Goal: Task Accomplishment & Management: Use online tool/utility

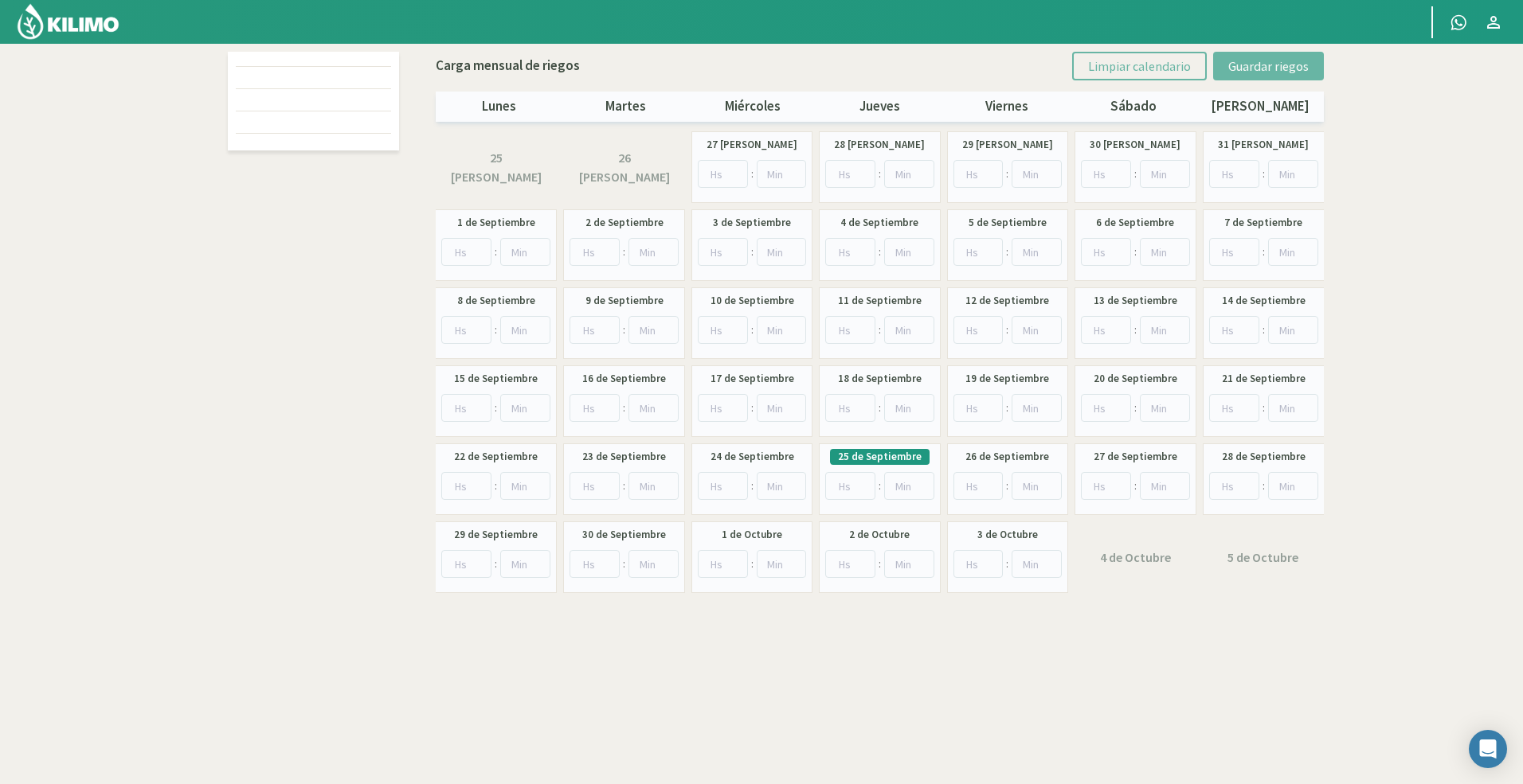
click at [354, 221] on div at bounding box center [313, 326] width 179 height 549
click at [438, 30] on div at bounding box center [706, 22] width 1412 height 44
drag, startPoint x: 330, startPoint y: 192, endPoint x: 319, endPoint y: 210, distance: 21.1
click at [329, 196] on div at bounding box center [313, 326] width 179 height 549
click at [244, 91] on div at bounding box center [313, 100] width 155 height 20
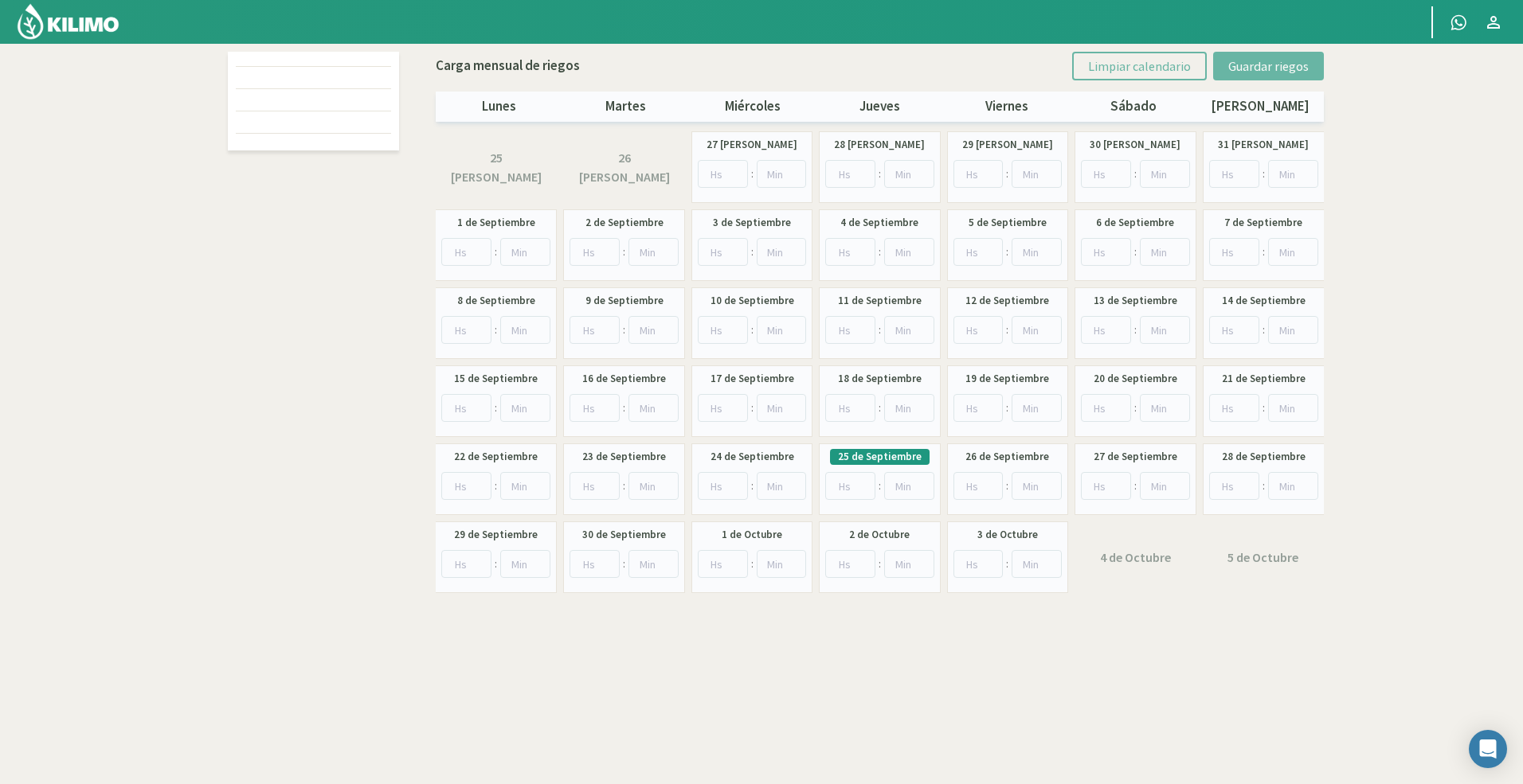
drag, startPoint x: 207, startPoint y: 61, endPoint x: 249, endPoint y: 55, distance: 42.4
click at [211, 60] on section "Carga mensual de riegos Limpiar calendario Guardar riegos lunes martes miércole…" at bounding box center [762, 436] width 1523 height 784
drag, startPoint x: 298, startPoint y: 46, endPoint x: 303, endPoint y: 57, distance: 12.1
click at [299, 46] on div "Carga mensual de riegos Limpiar calendario Guardar riegos lunes martes miércole…" at bounding box center [762, 435] width 1083 height 785
click at [310, 77] on div at bounding box center [313, 77] width 155 height 20
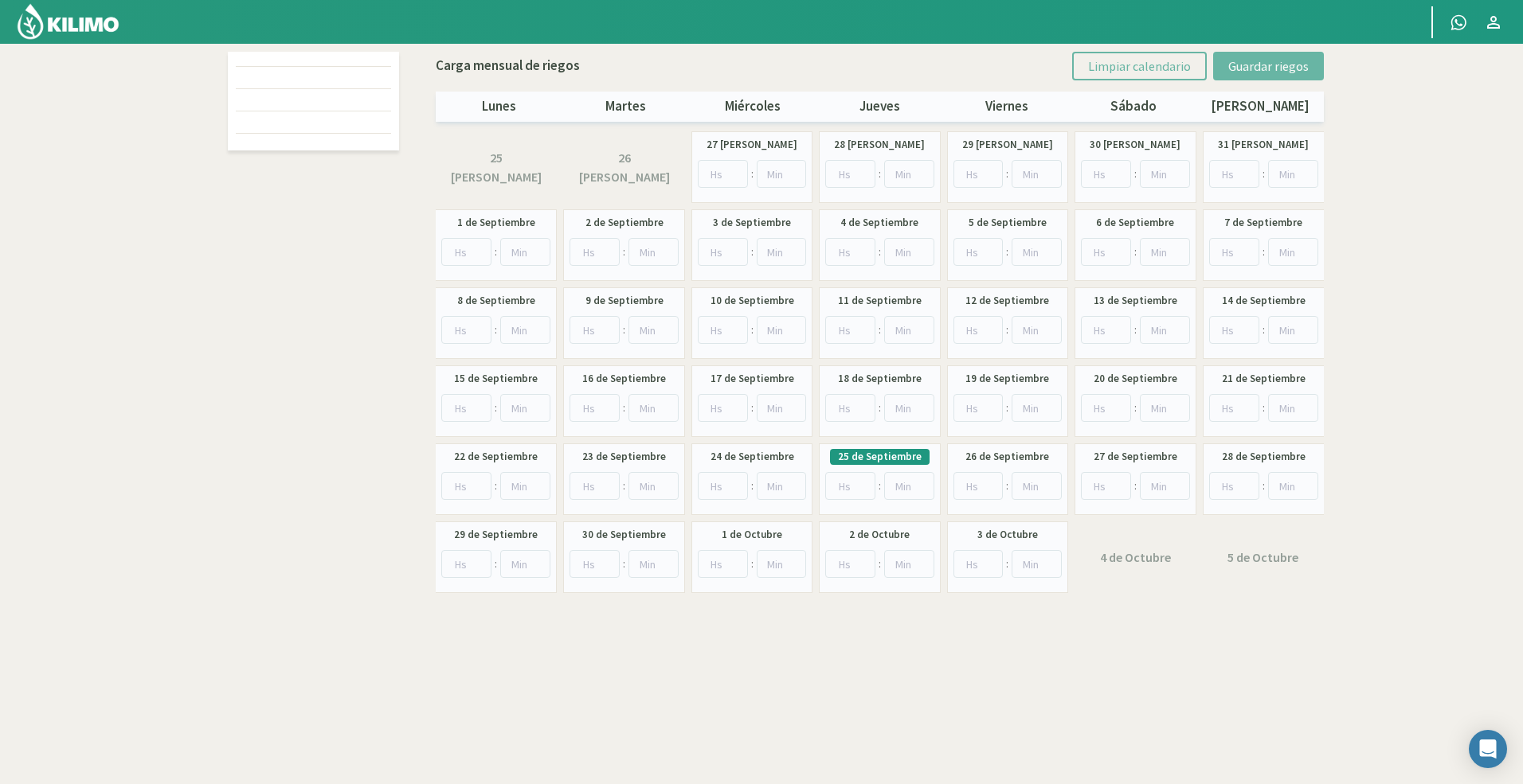
click at [325, 100] on div at bounding box center [313, 100] width 155 height 20
click at [322, 189] on div at bounding box center [313, 326] width 179 height 549
drag, startPoint x: 304, startPoint y: 173, endPoint x: 259, endPoint y: 125, distance: 65.8
click at [298, 161] on div at bounding box center [313, 326] width 179 height 549
drag, startPoint x: 259, startPoint y: 125, endPoint x: 287, endPoint y: 100, distance: 37.5
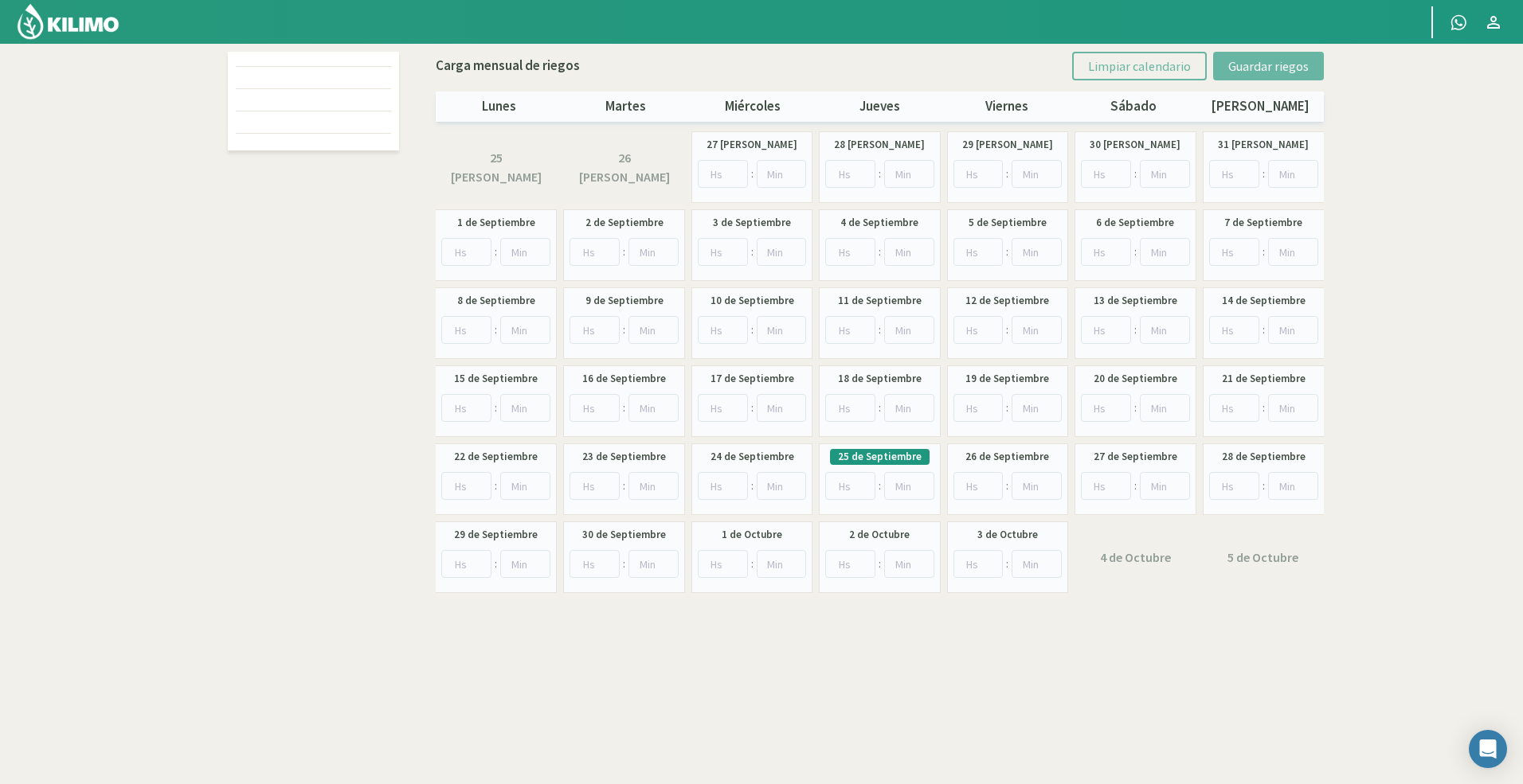
click at [261, 121] on div at bounding box center [313, 122] width 155 height 20
drag, startPoint x: 392, startPoint y: 63, endPoint x: 397, endPoint y: 74, distance: 12.1
click at [393, 62] on div at bounding box center [313, 101] width 171 height 99
click at [401, 131] on div at bounding box center [313, 326] width 179 height 549
drag, startPoint x: 262, startPoint y: 121, endPoint x: 262, endPoint y: 68, distance: 53.0
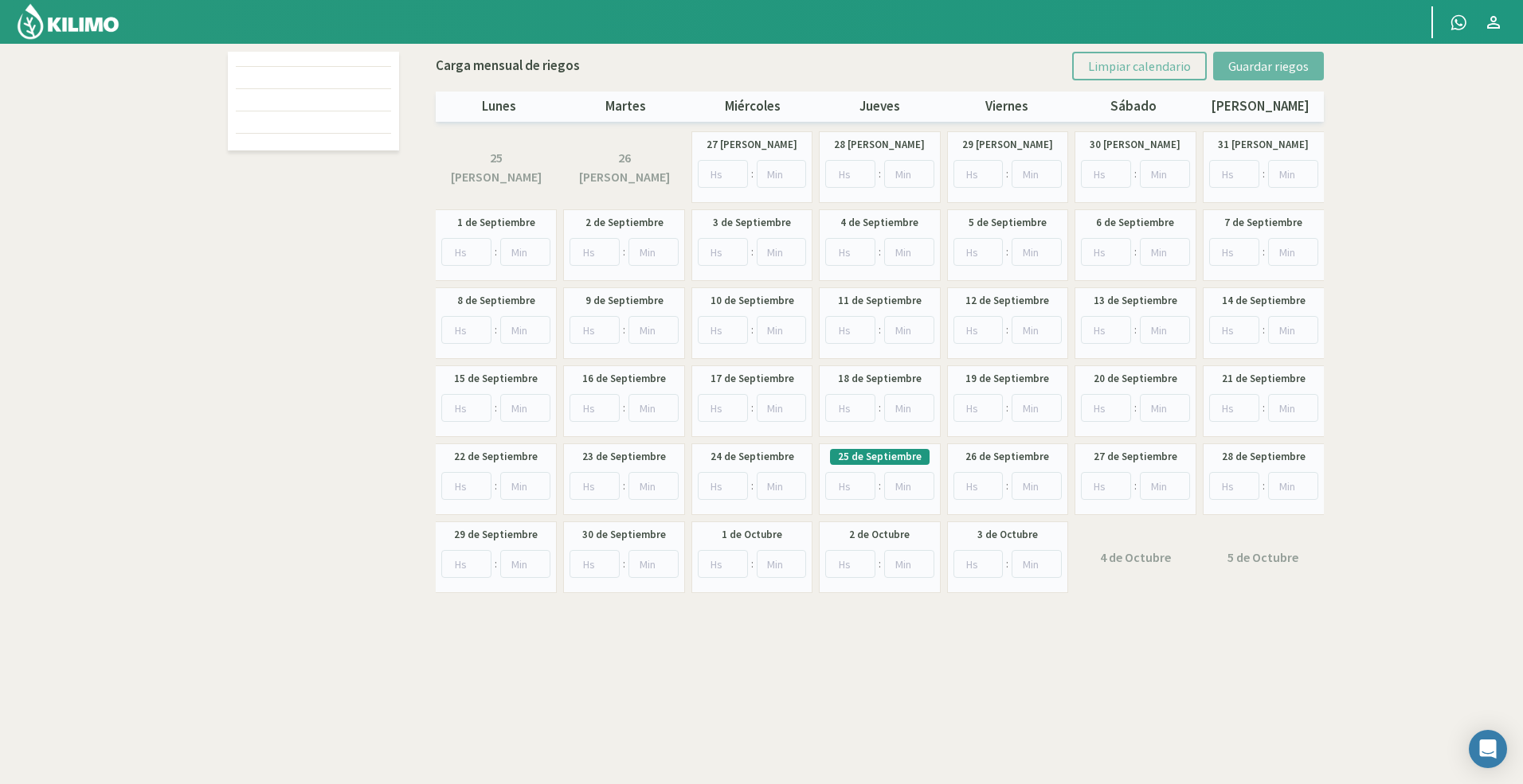
click at [262, 112] on div at bounding box center [313, 94] width 155 height 78
drag, startPoint x: 206, startPoint y: 60, endPoint x: 185, endPoint y: 62, distance: 21.1
click at [199, 61] on section "Carga mensual de riegos Limpiar calendario Guardar riegos lunes martes miércole…" at bounding box center [762, 436] width 1523 height 784
click at [138, 33] on div at bounding box center [706, 22] width 1412 height 44
